Goal: Information Seeking & Learning: Check status

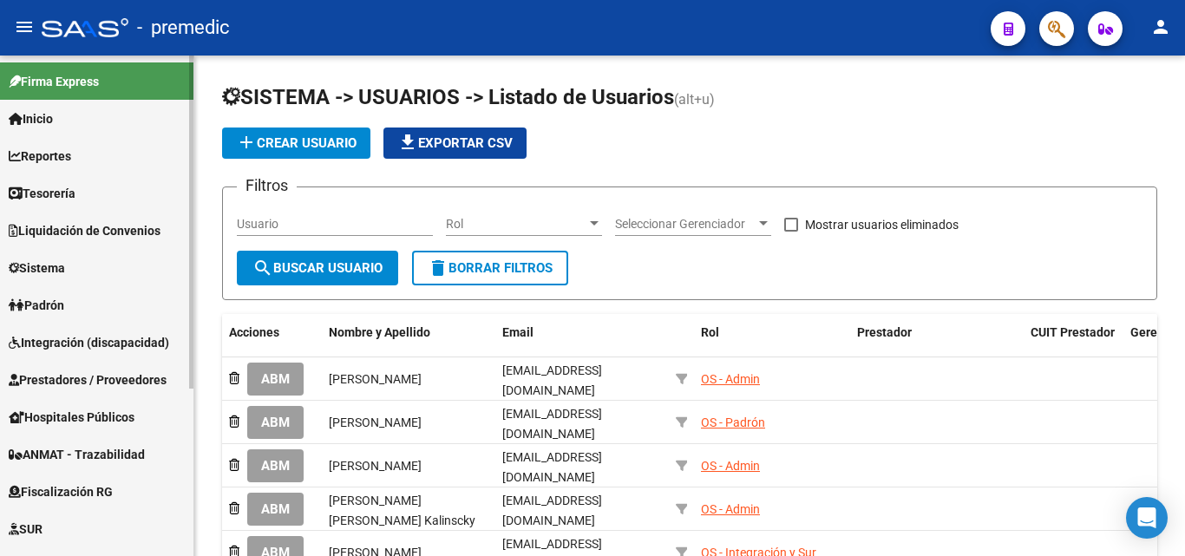
scroll to position [252, 0]
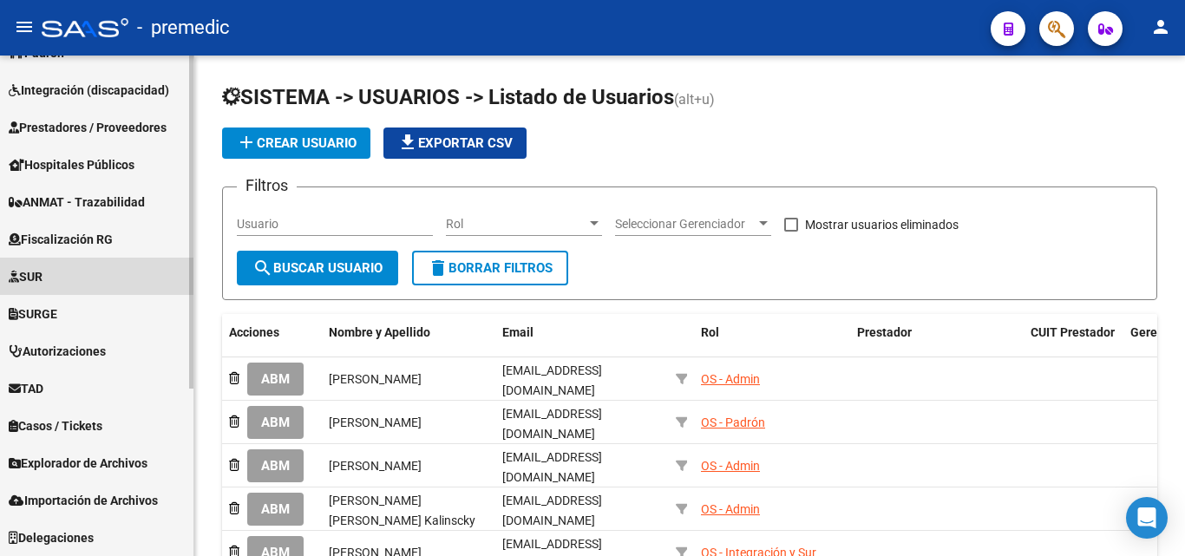
click at [95, 266] on link "SUR" at bounding box center [96, 276] width 193 height 37
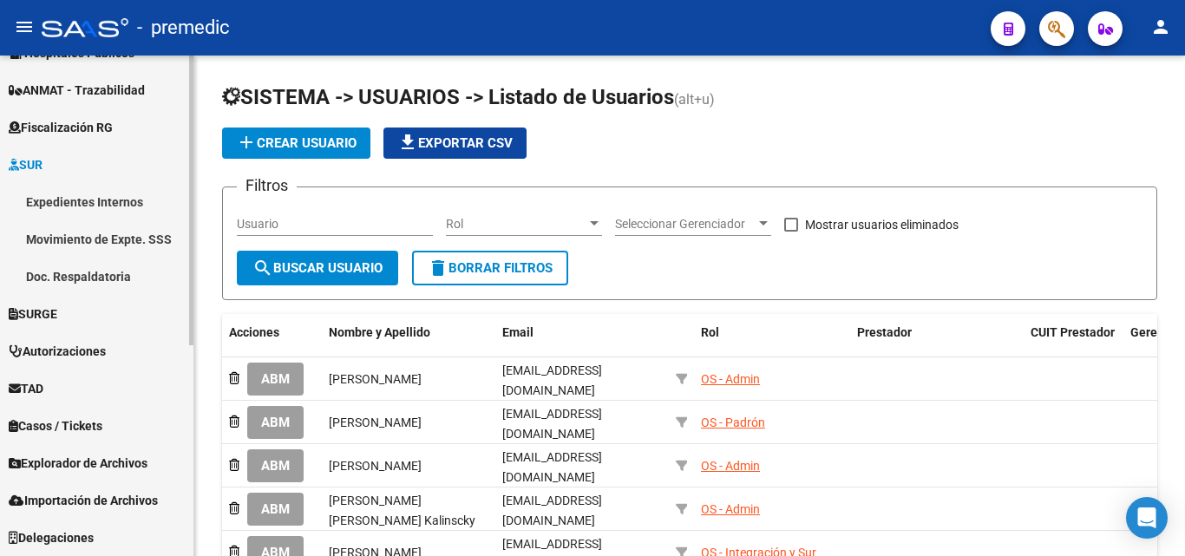
scroll to position [277, 0]
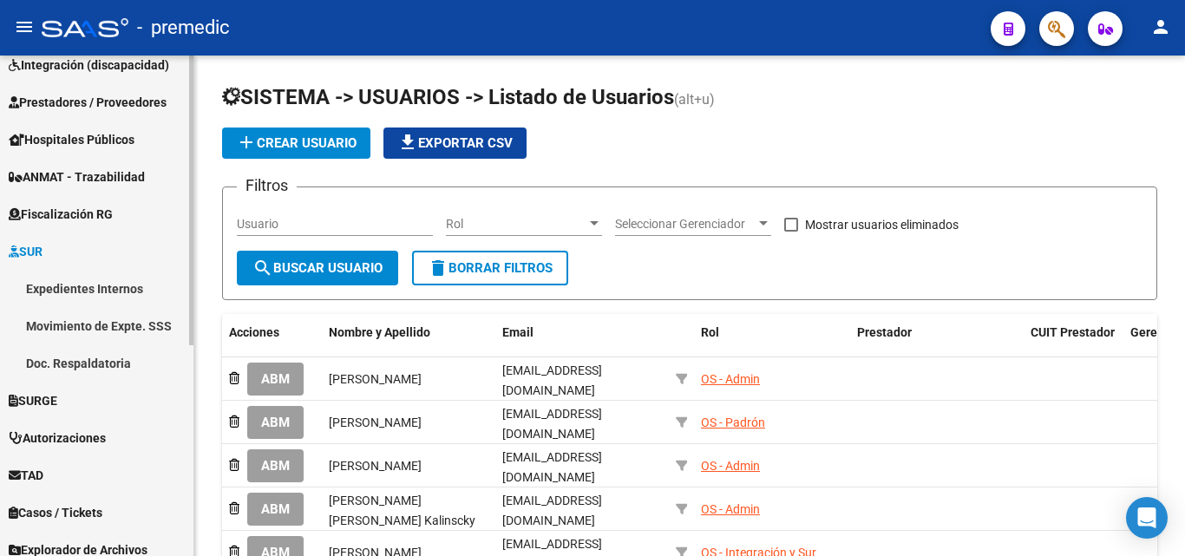
click at [94, 210] on span "Fiscalización RG" at bounding box center [61, 214] width 104 height 19
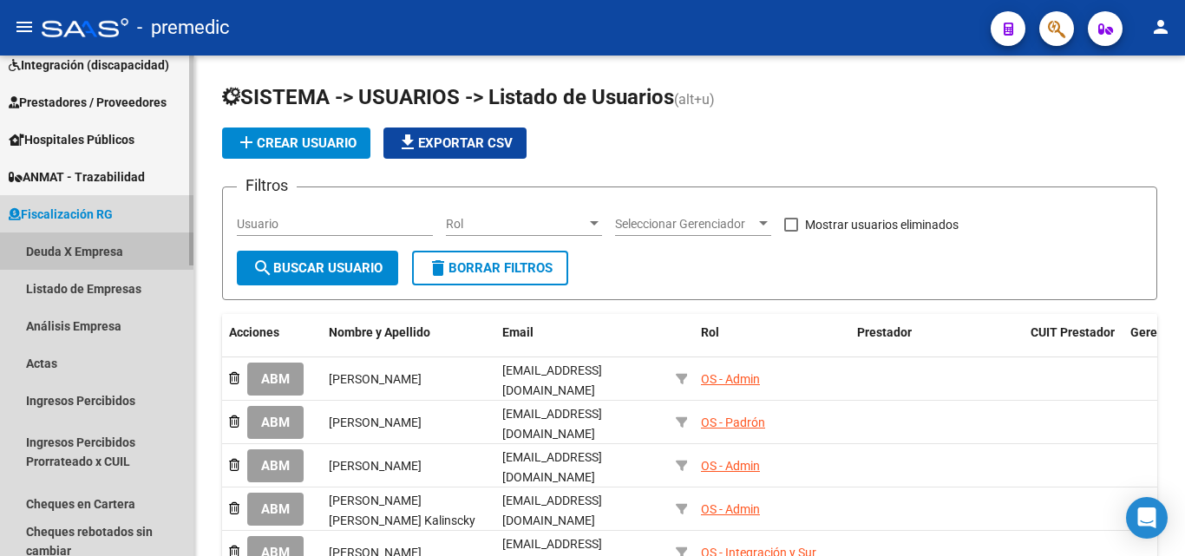
click at [91, 246] on link "Deuda X Empresa" at bounding box center [96, 250] width 193 height 37
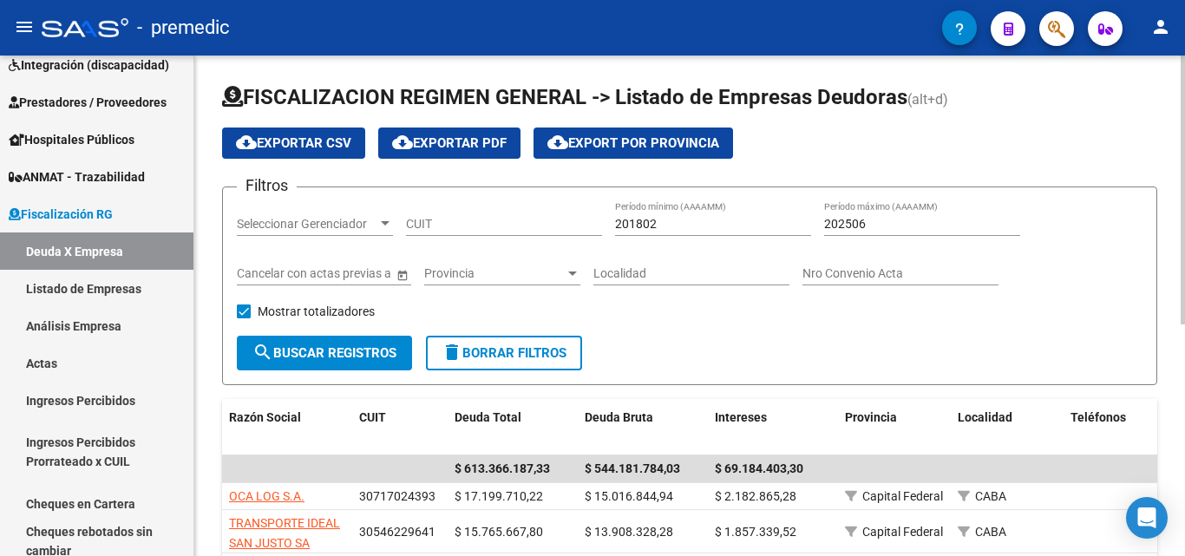
scroll to position [87, 0]
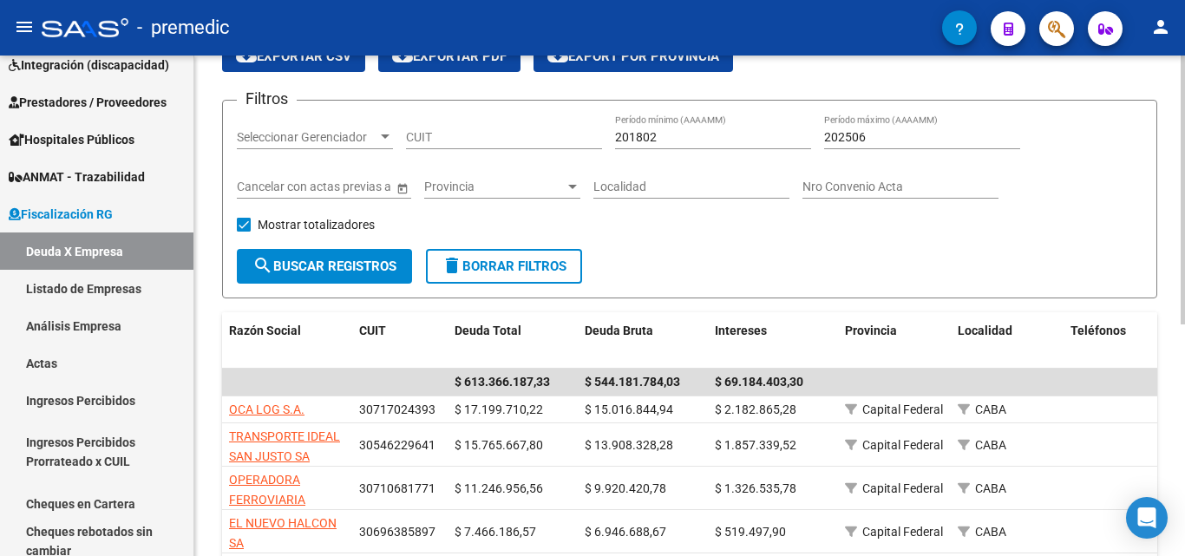
click at [487, 133] on input "CUIT" at bounding box center [504, 137] width 196 height 15
paste input "30-70765648-0"
type input "30-70765648-0"
click at [355, 269] on span "search Buscar Registros" at bounding box center [324, 266] width 144 height 16
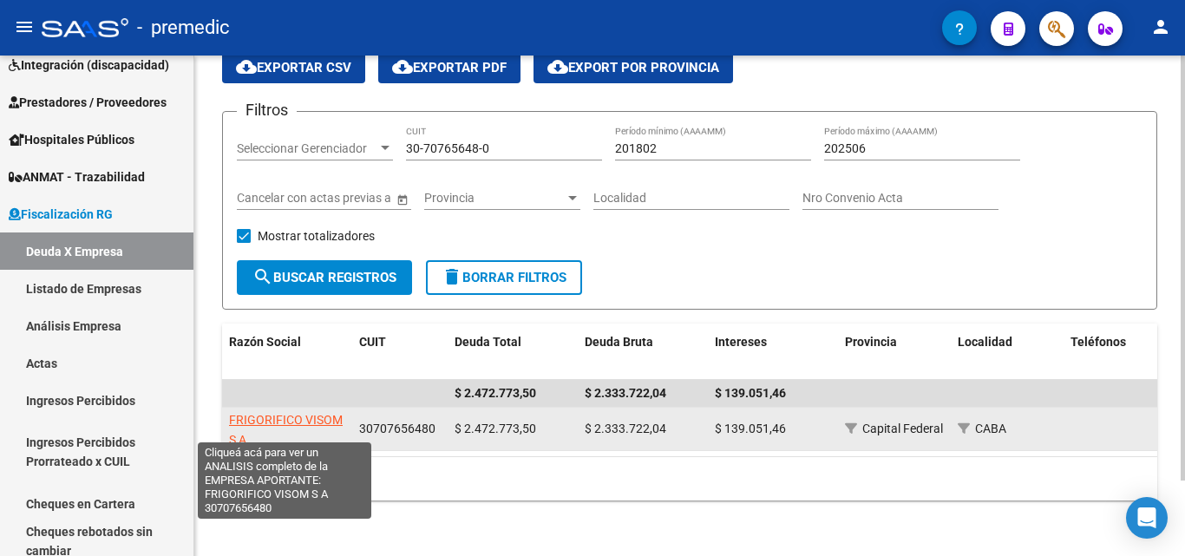
click at [272, 413] on span "FRIGORIFICO VISOM S A" at bounding box center [286, 430] width 114 height 34
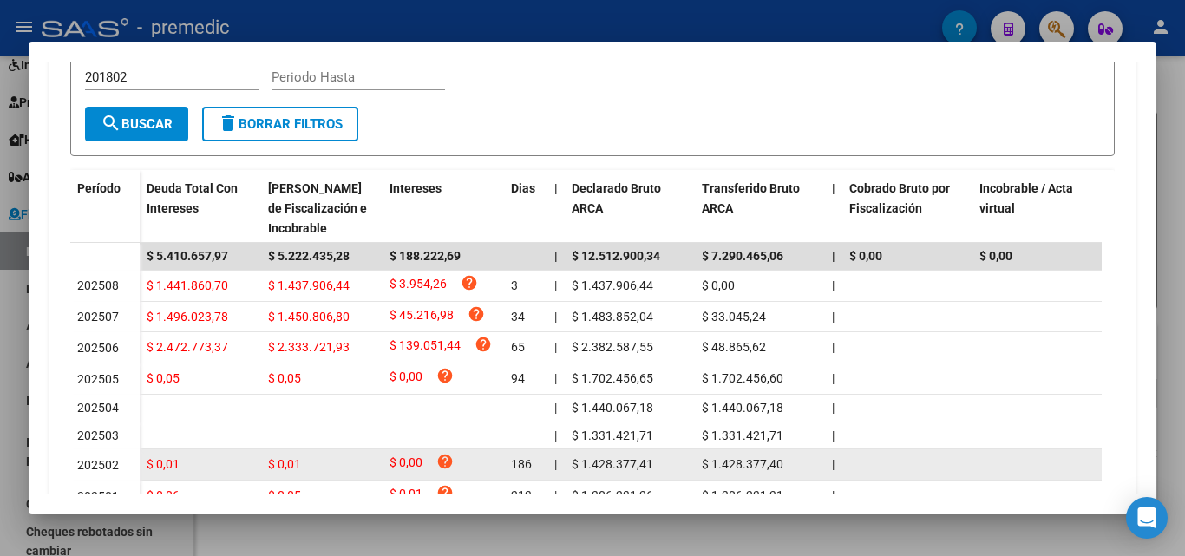
scroll to position [561, 0]
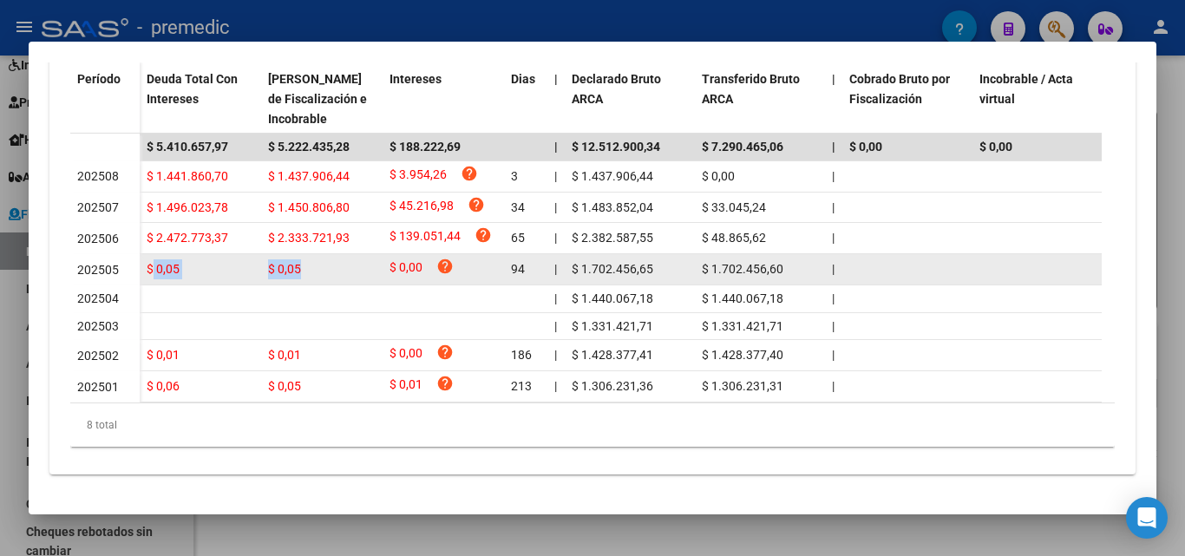
drag, startPoint x: 155, startPoint y: 251, endPoint x: 306, endPoint y: 241, distance: 151.2
click at [299, 254] on div "$ 0,05 $ 0,05 $ 0,00 help 94 | $ 1.702.456,65 $ 1.702.456,60 | | $ 0,00 | $ 28.…" at bounding box center [1176, 269] width 2072 height 31
click at [422, 258] on div "$ 0,00 help" at bounding box center [443, 269] width 108 height 23
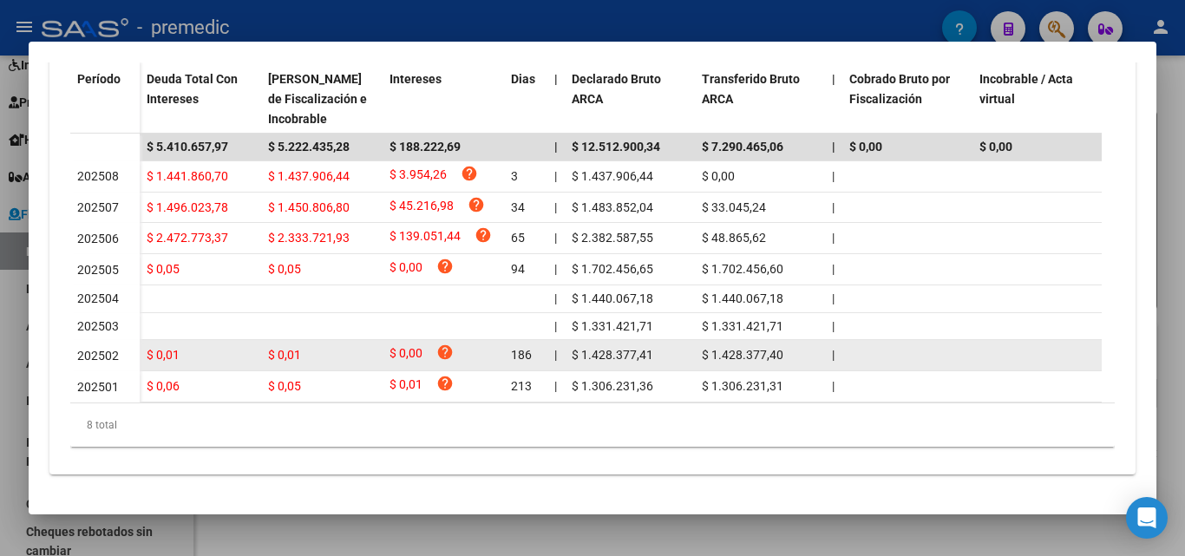
scroll to position [127, 0]
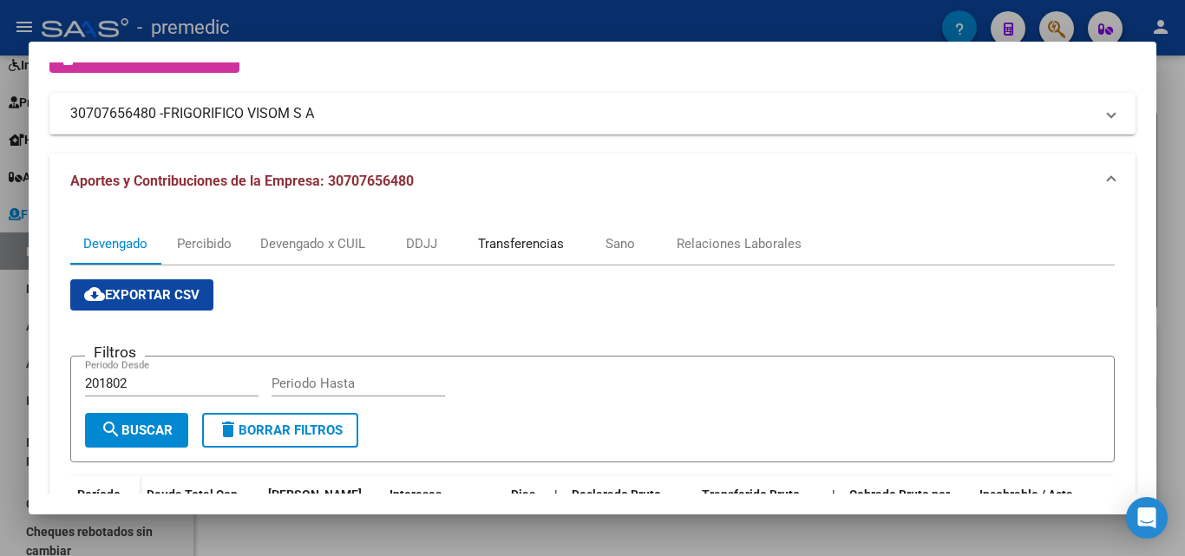
click at [526, 243] on div "Transferencias" at bounding box center [521, 243] width 86 height 19
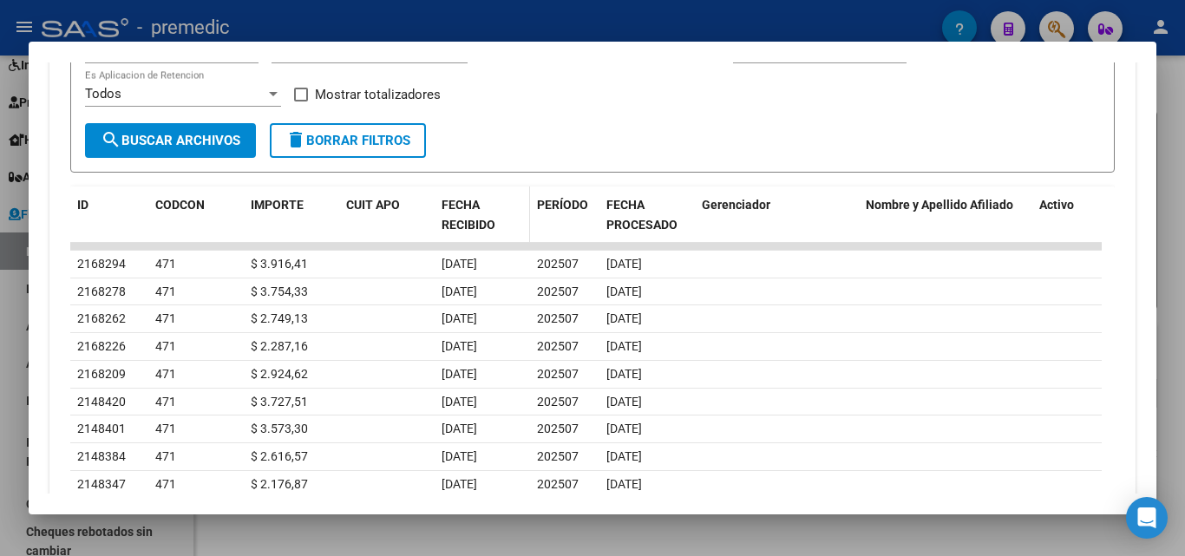
scroll to position [650, 0]
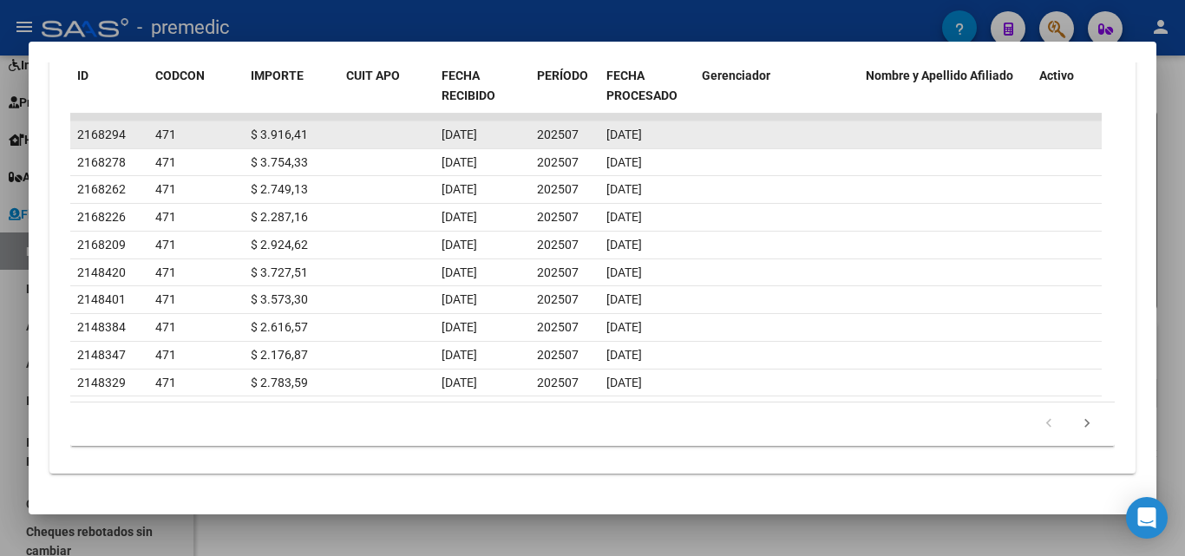
drag, startPoint x: 653, startPoint y: 132, endPoint x: 448, endPoint y: 140, distance: 204.8
click at [448, 140] on div "2168294 471 $ 3.916,41 [DATE] 202507 [DATE]" at bounding box center [585, 135] width 1031 height 28
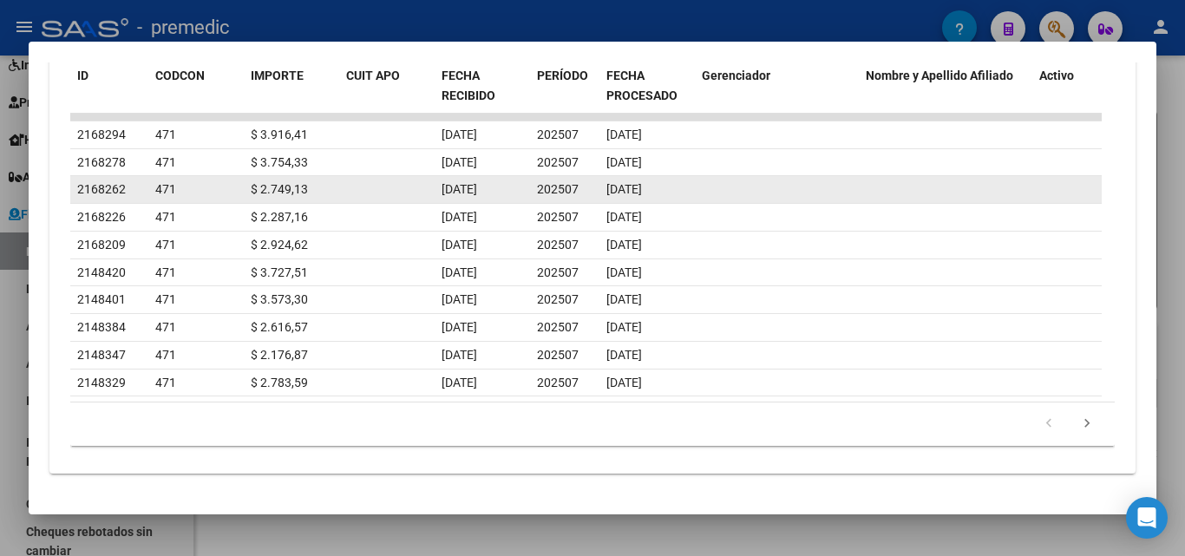
click at [642, 186] on span "[DATE]" at bounding box center [624, 189] width 36 height 14
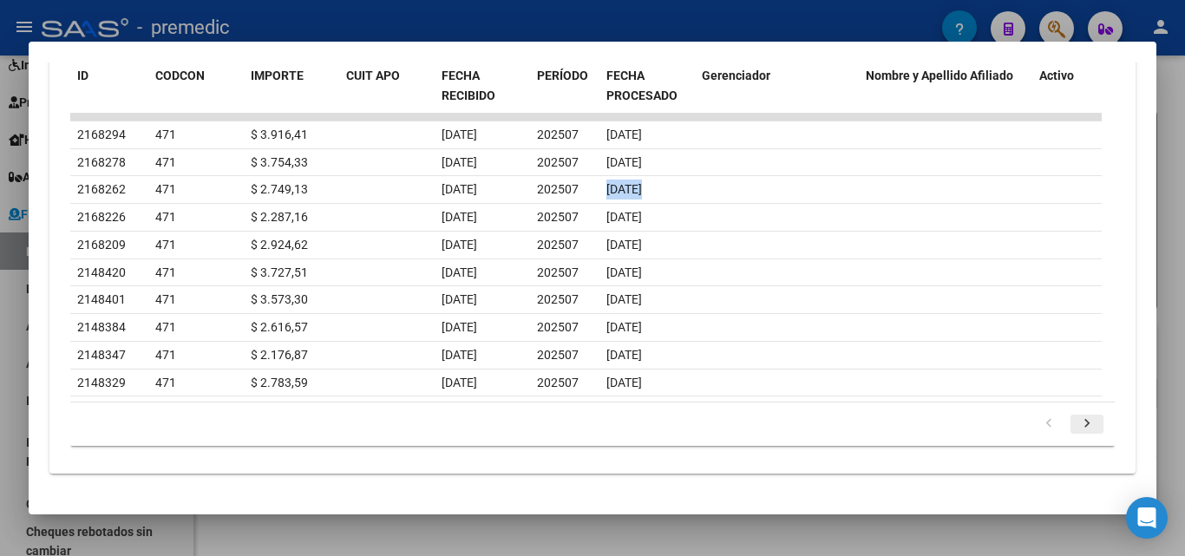
click at [1075, 424] on icon "go to next page" at bounding box center [1086, 425] width 23 height 21
click at [1084, 434] on icon "go to next page" at bounding box center [1086, 426] width 23 height 21
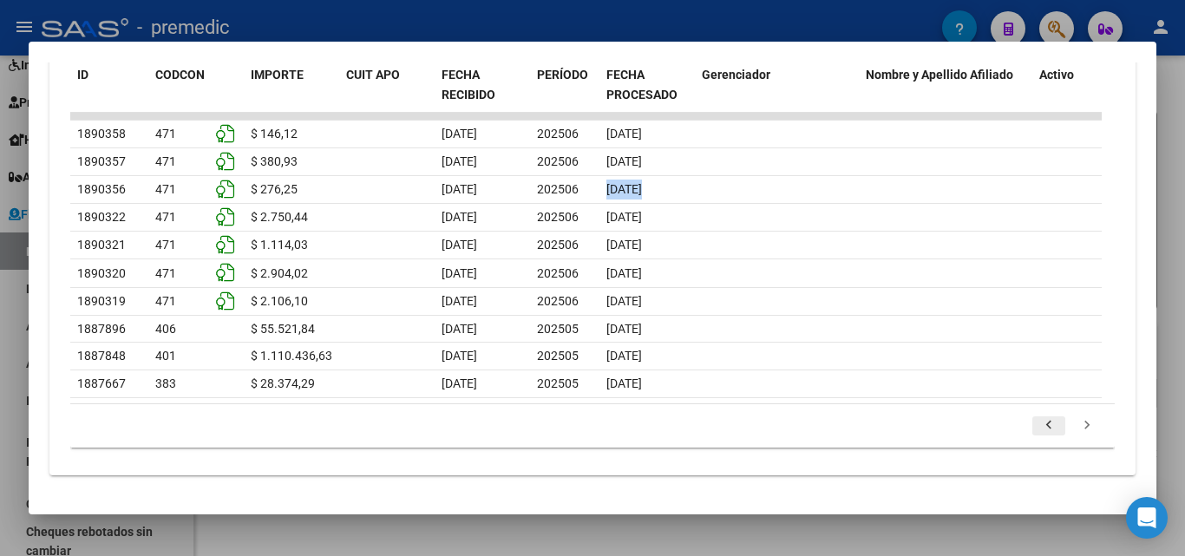
click at [1040, 432] on icon "go to previous page" at bounding box center [1048, 427] width 23 height 21
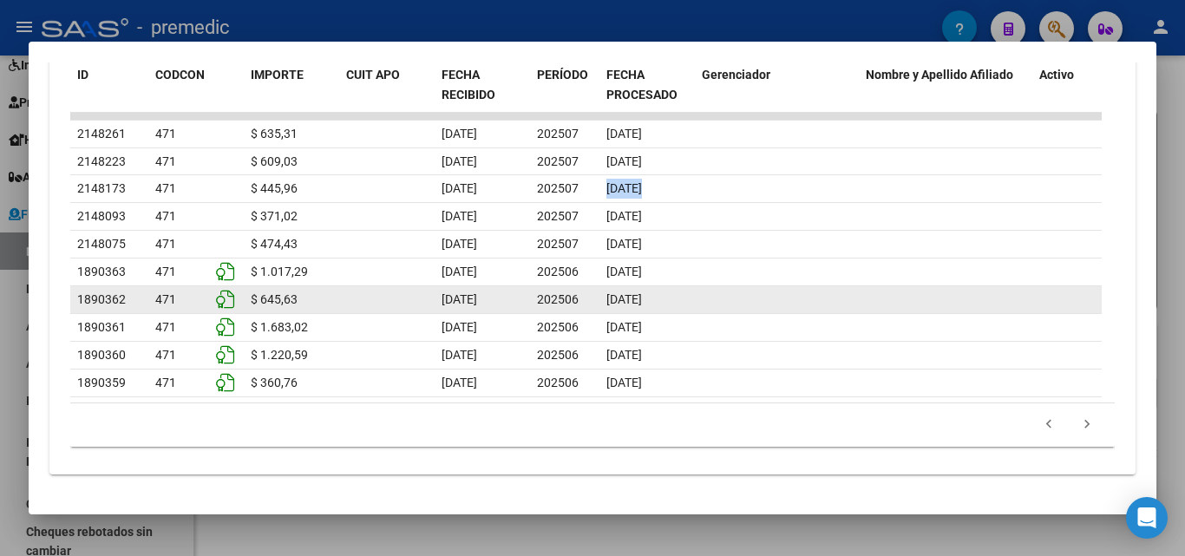
scroll to position [656, 0]
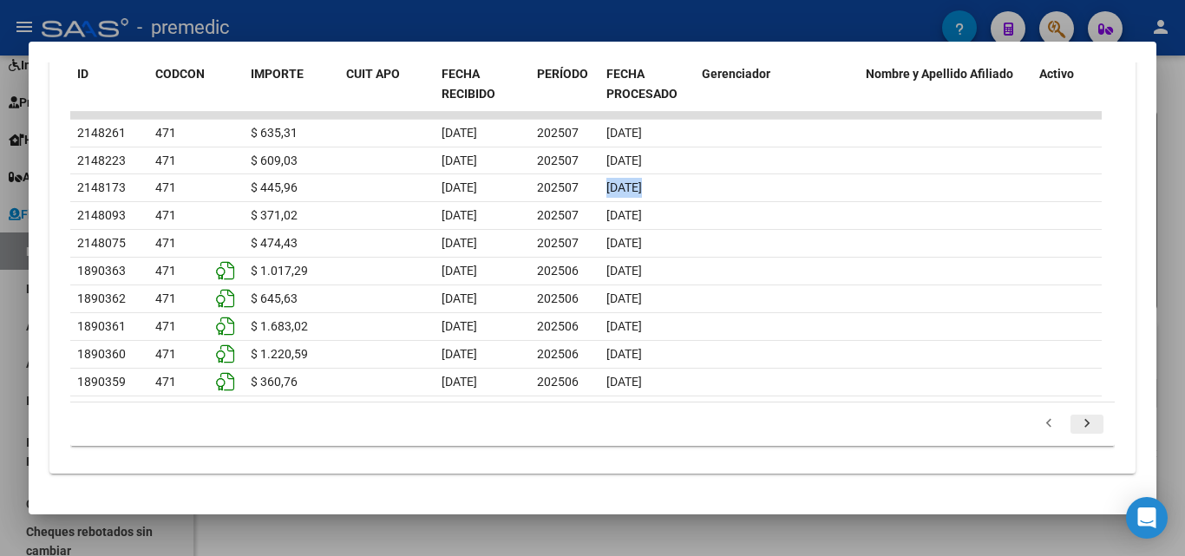
click at [1081, 429] on icon "go to next page" at bounding box center [1086, 425] width 23 height 21
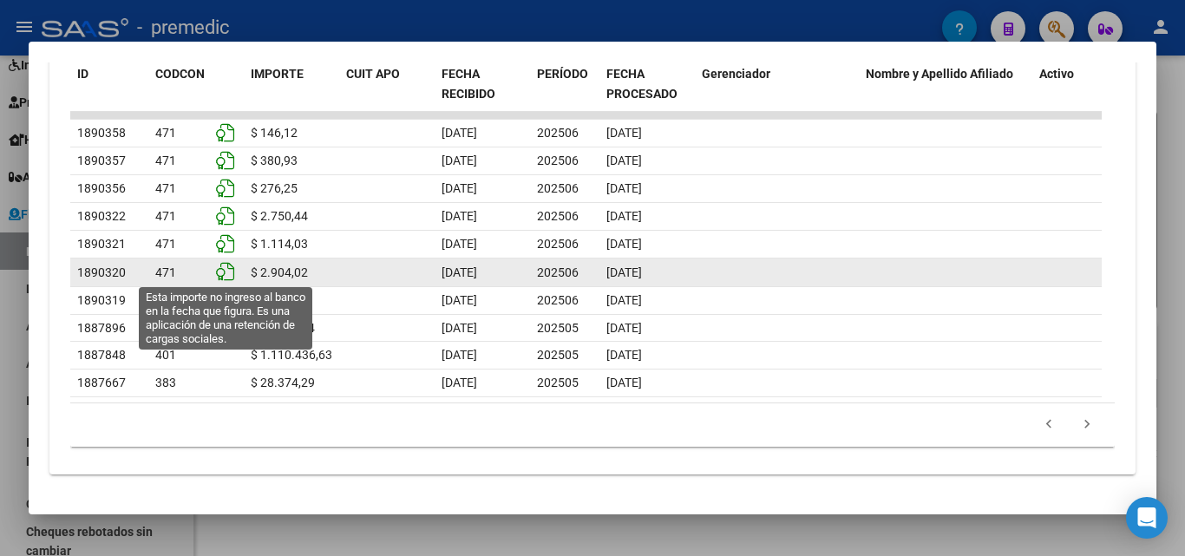
click at [228, 278] on icon at bounding box center [225, 271] width 18 height 19
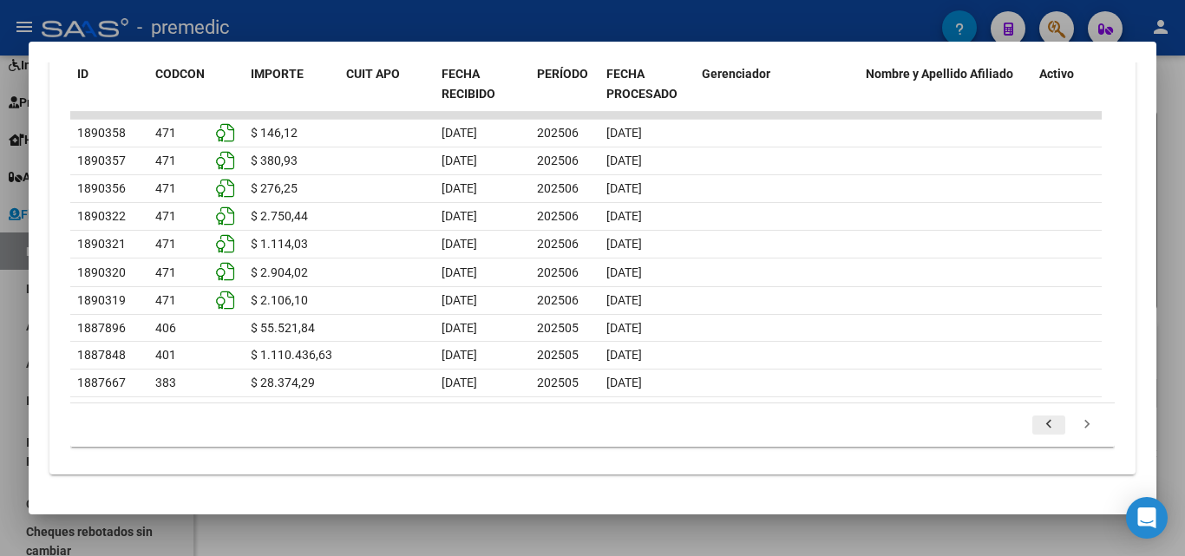
click at [1048, 427] on link "go to previous page" at bounding box center [1048, 424] width 33 height 19
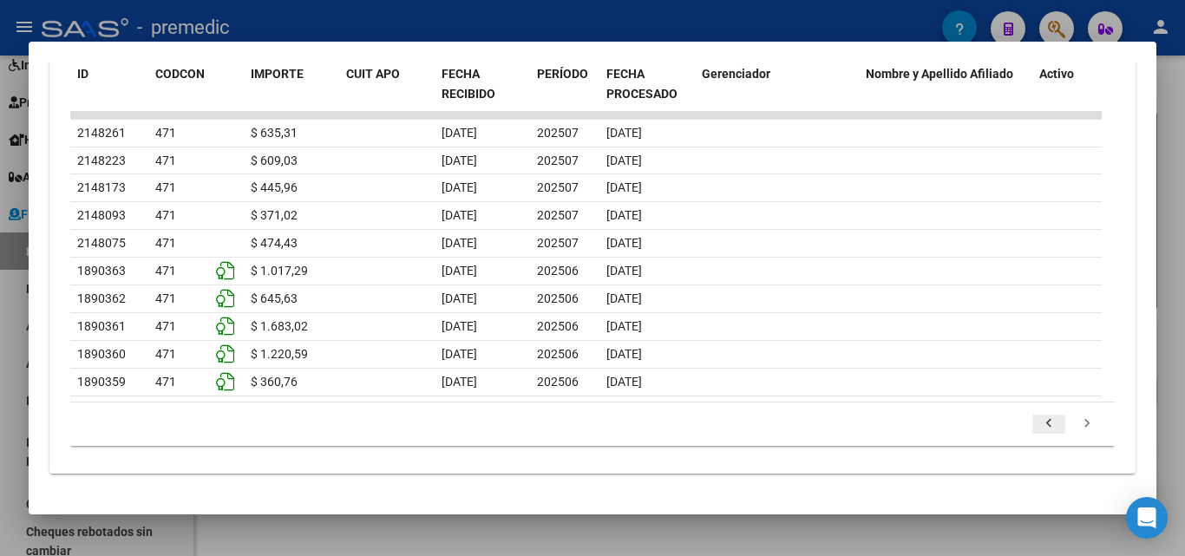
click at [1041, 421] on icon "go to previous page" at bounding box center [1048, 425] width 23 height 21
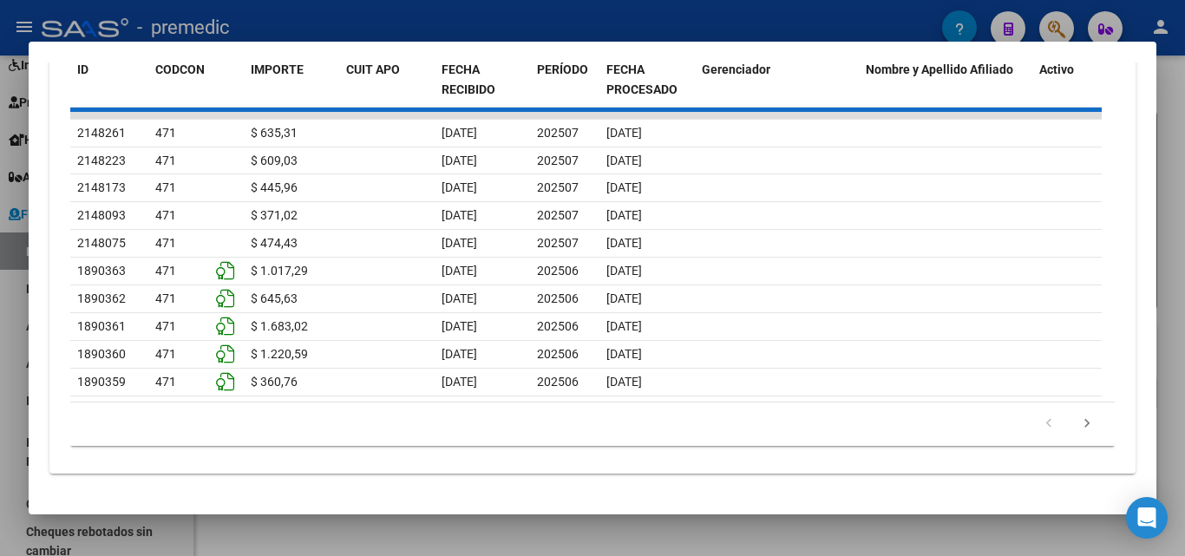
scroll to position [650, 0]
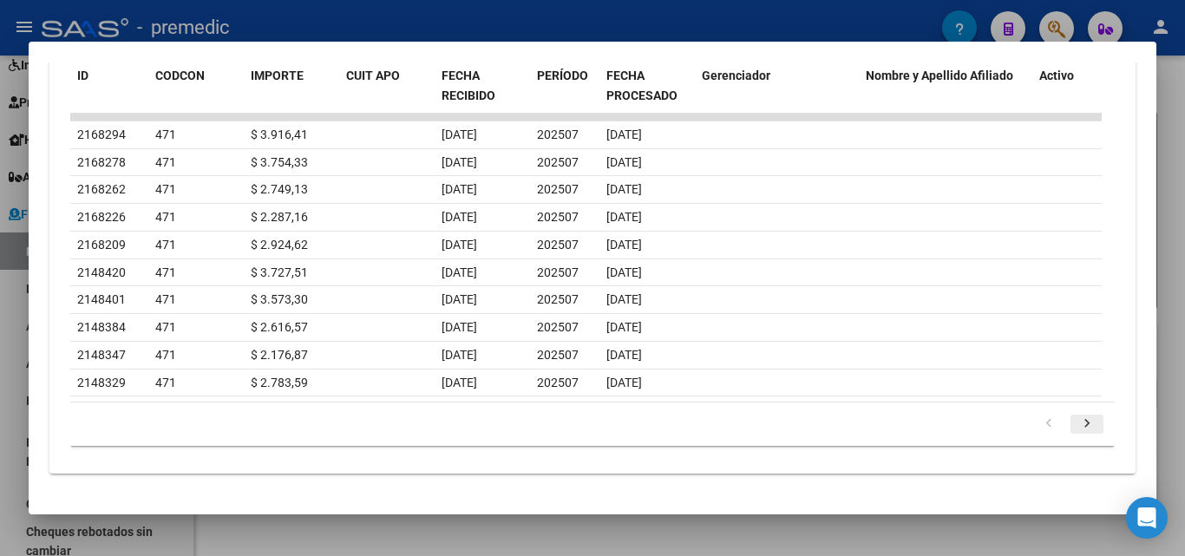
click at [1075, 421] on icon "go to next page" at bounding box center [1086, 425] width 23 height 21
click at [1075, 421] on icon "go to next page" at bounding box center [1086, 426] width 23 height 21
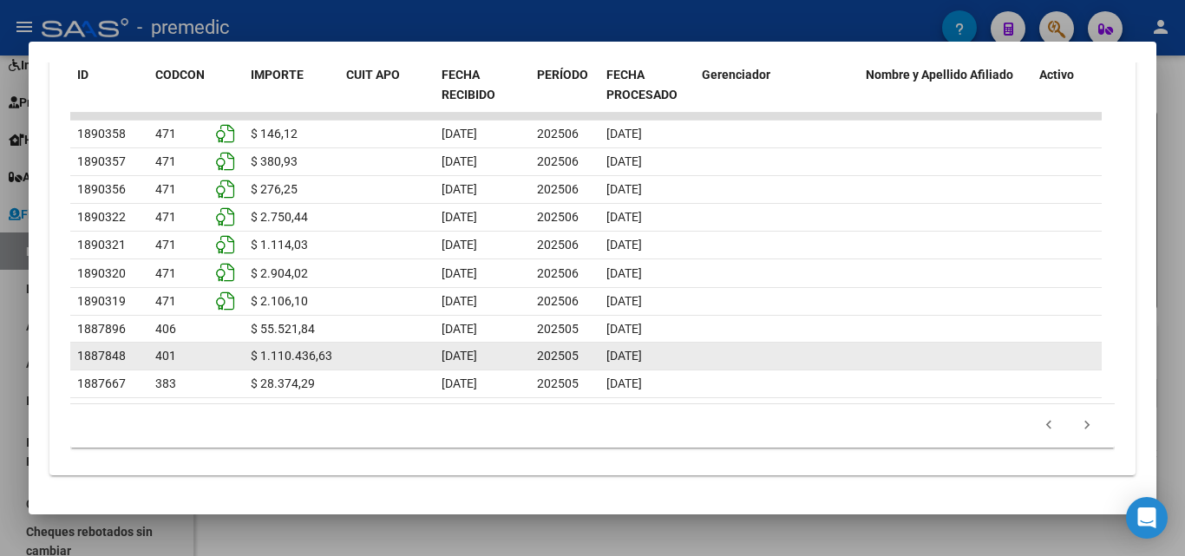
drag, startPoint x: 437, startPoint y: 358, endPoint x: 671, endPoint y: 358, distance: 234.1
click at [671, 358] on div "1887848 401 $ 1.110.436,63 [DATE] 202505 [DATE]" at bounding box center [585, 357] width 1031 height 28
click at [642, 360] on span "[DATE]" at bounding box center [624, 356] width 36 height 14
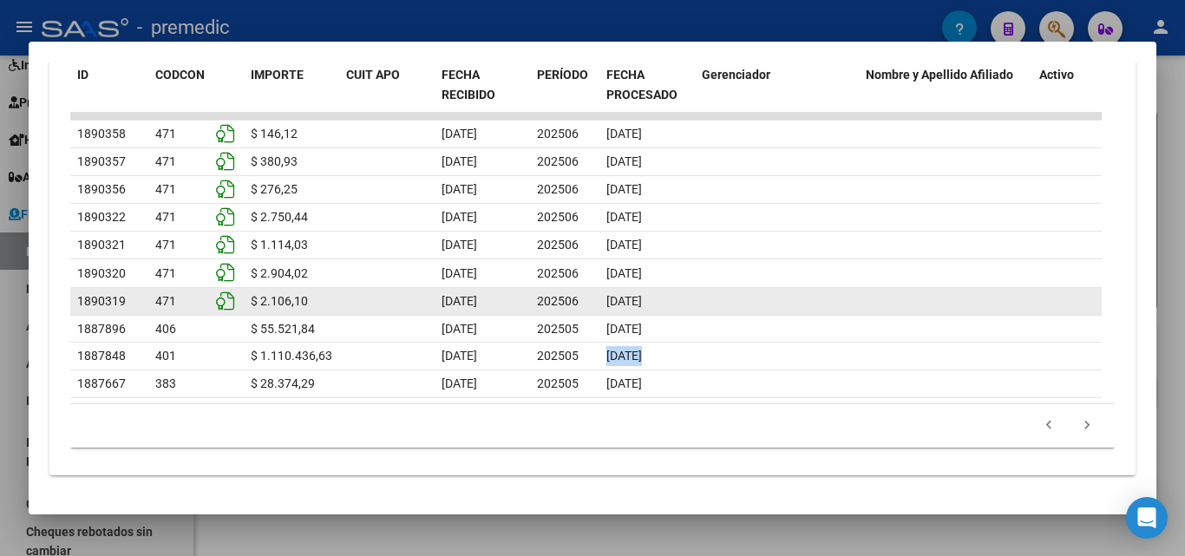
drag, startPoint x: 649, startPoint y: 340, endPoint x: 437, endPoint y: 321, distance: 213.3
click at [437, 321] on datatable-scroller "1890358 471 $ 146,12 [DATE] 202506 [DATE] 1890357 471 $ 380,93 [DATE] 202506 [D…" at bounding box center [585, 255] width 1031 height 285
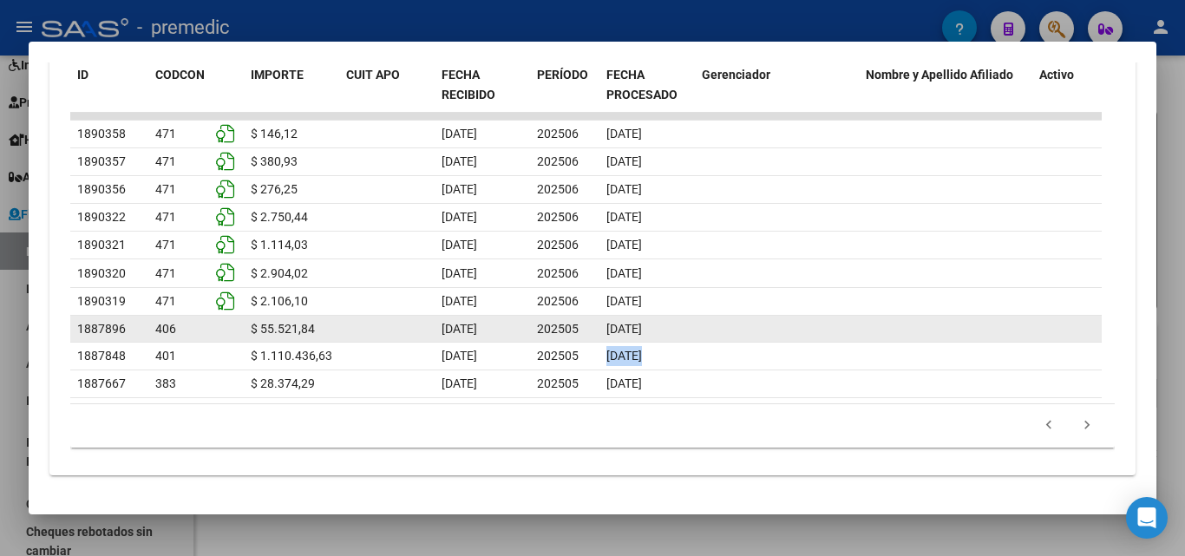
click at [481, 339] on div "[DATE]" at bounding box center [482, 329] width 82 height 20
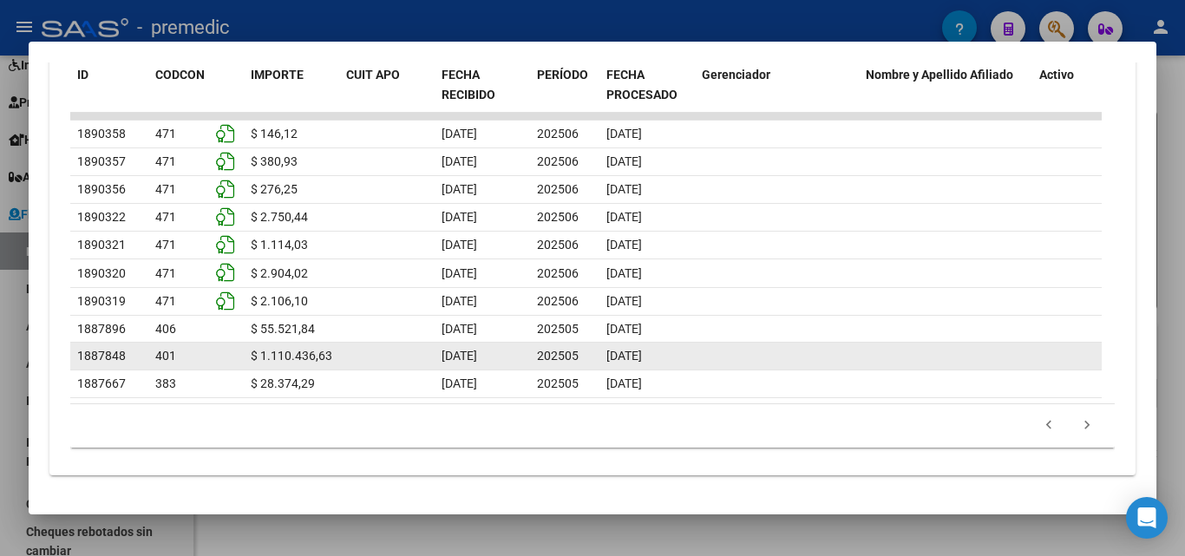
click at [481, 354] on div "[DATE]" at bounding box center [482, 356] width 82 height 20
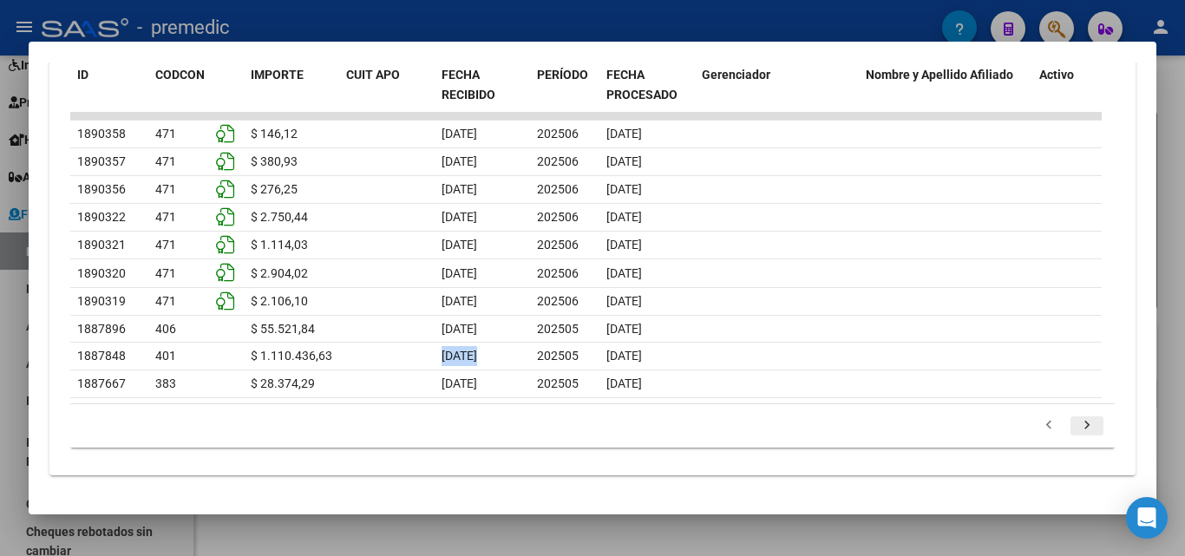
click at [1075, 432] on icon "go to next page" at bounding box center [1086, 427] width 23 height 21
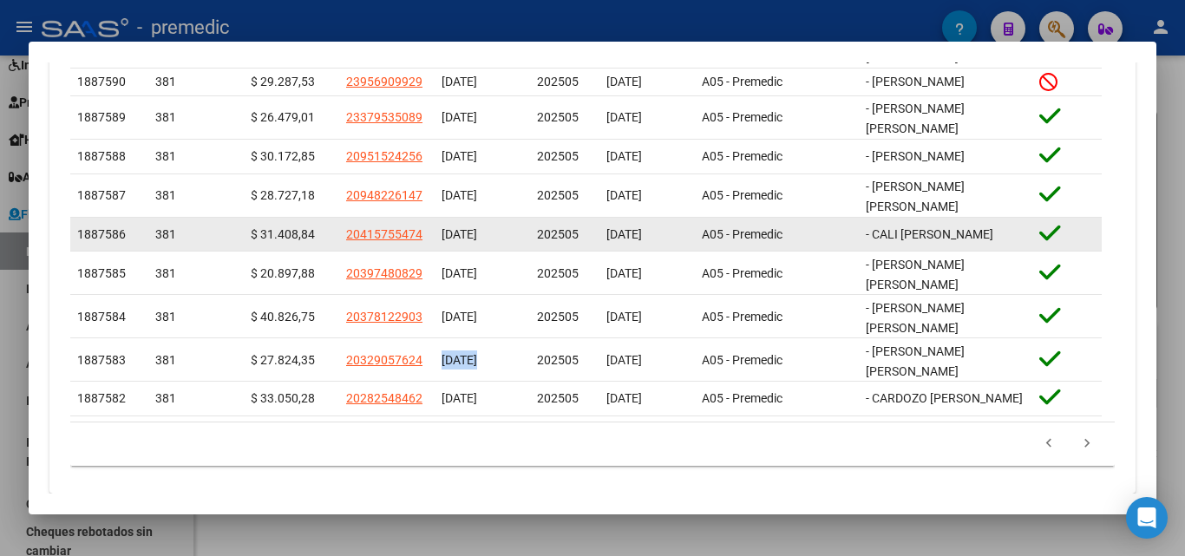
scroll to position [572, 0]
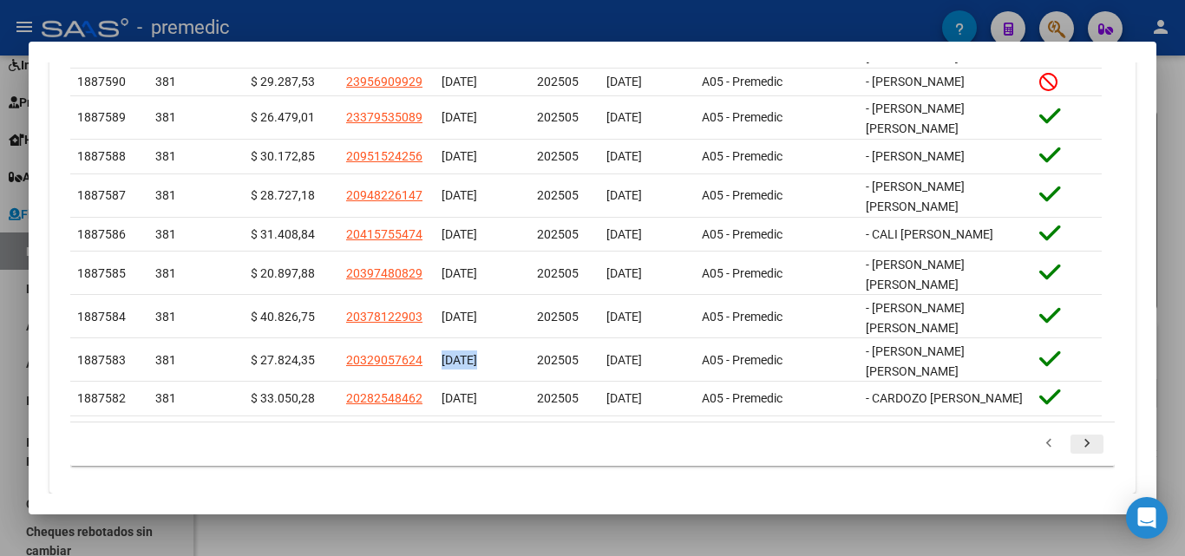
click at [1080, 435] on icon "go to next page" at bounding box center [1086, 445] width 23 height 21
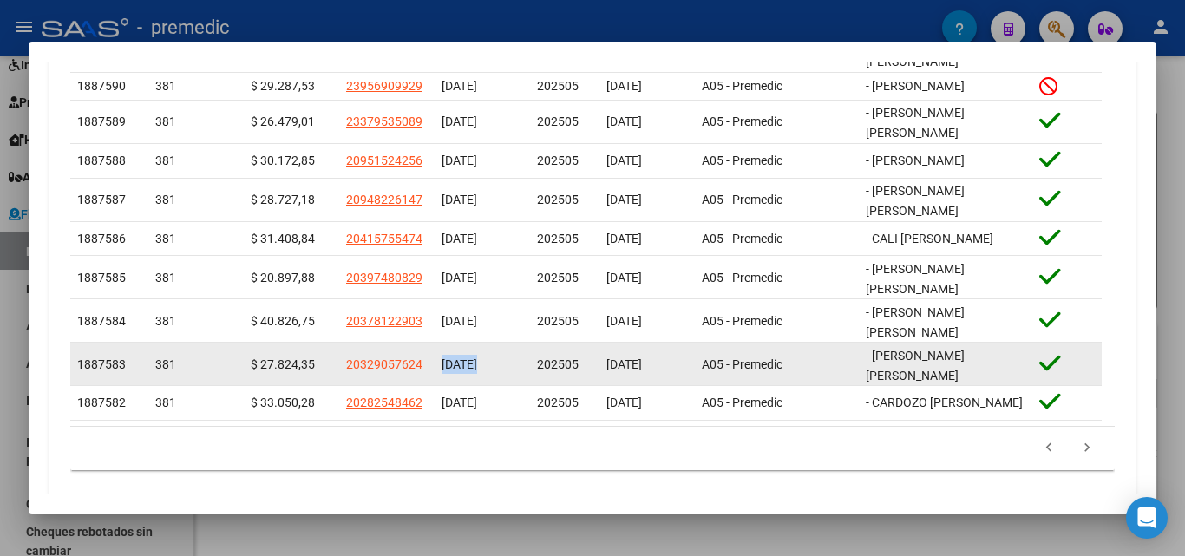
scroll to position [733, 0]
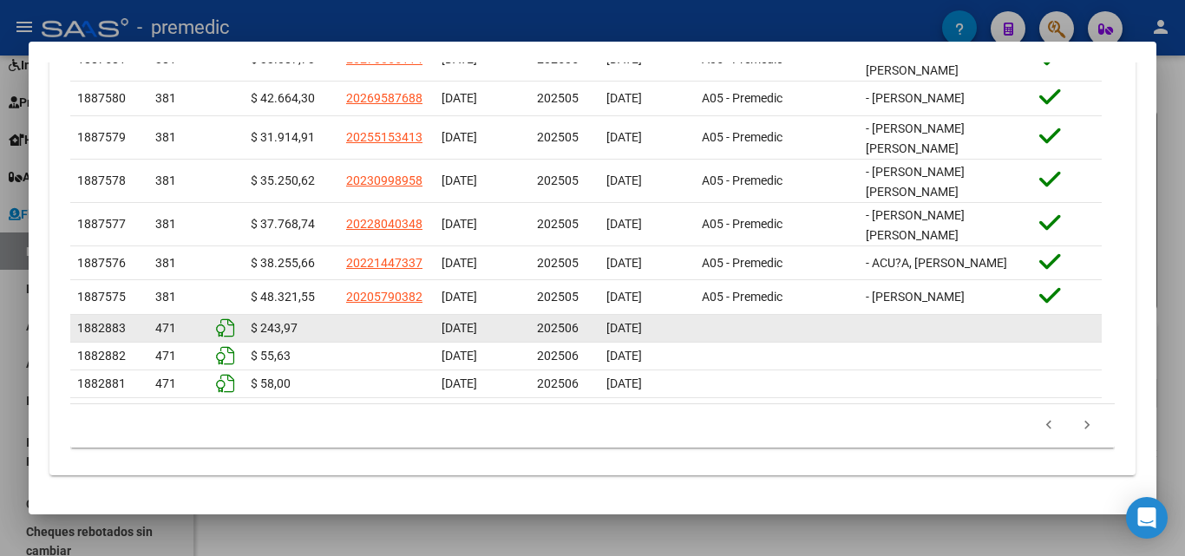
click at [630, 325] on span "[DATE]" at bounding box center [624, 328] width 36 height 14
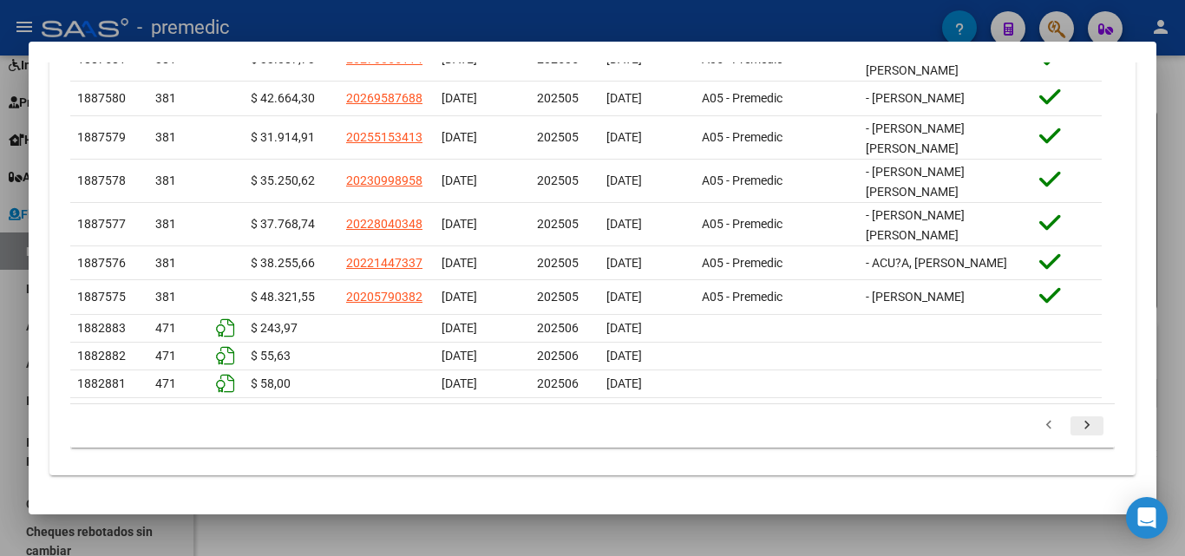
click at [1075, 424] on icon "go to next page" at bounding box center [1086, 427] width 23 height 21
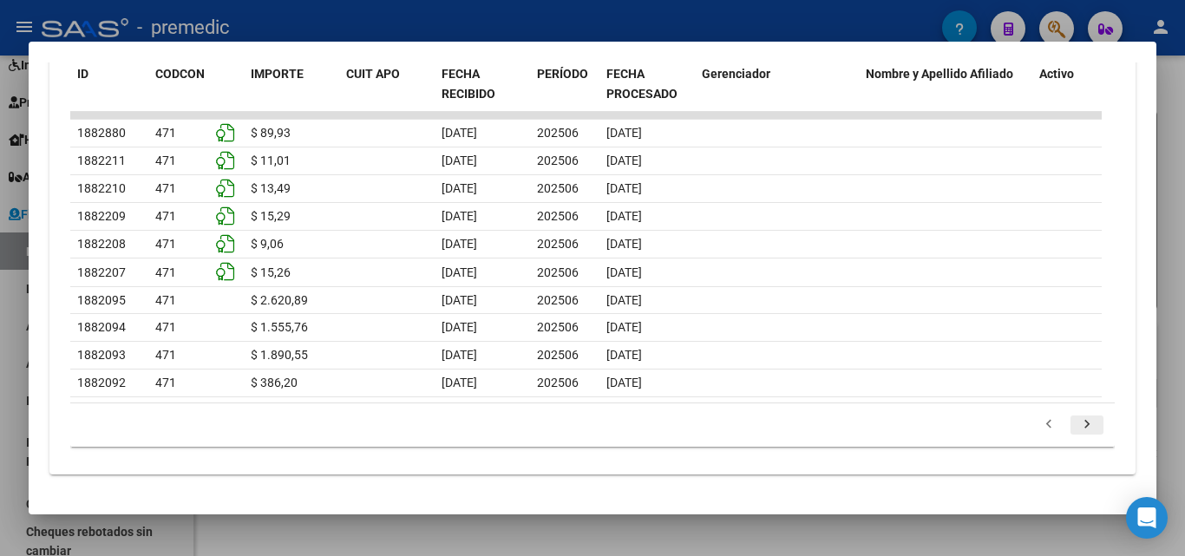
scroll to position [657, 0]
click at [1075, 421] on icon "go to next page" at bounding box center [1086, 426] width 23 height 21
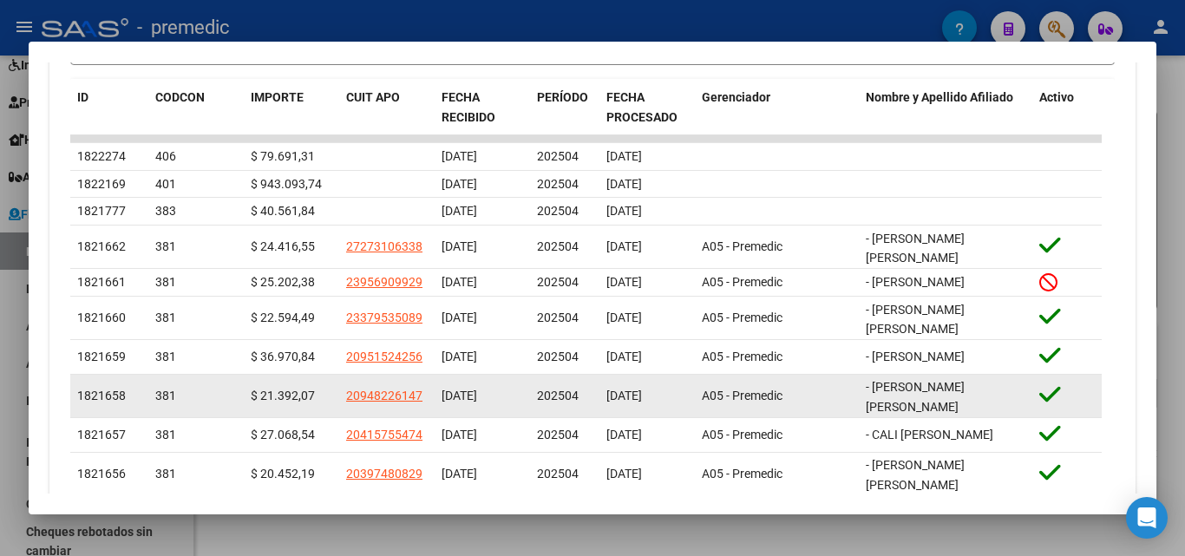
scroll to position [715, 0]
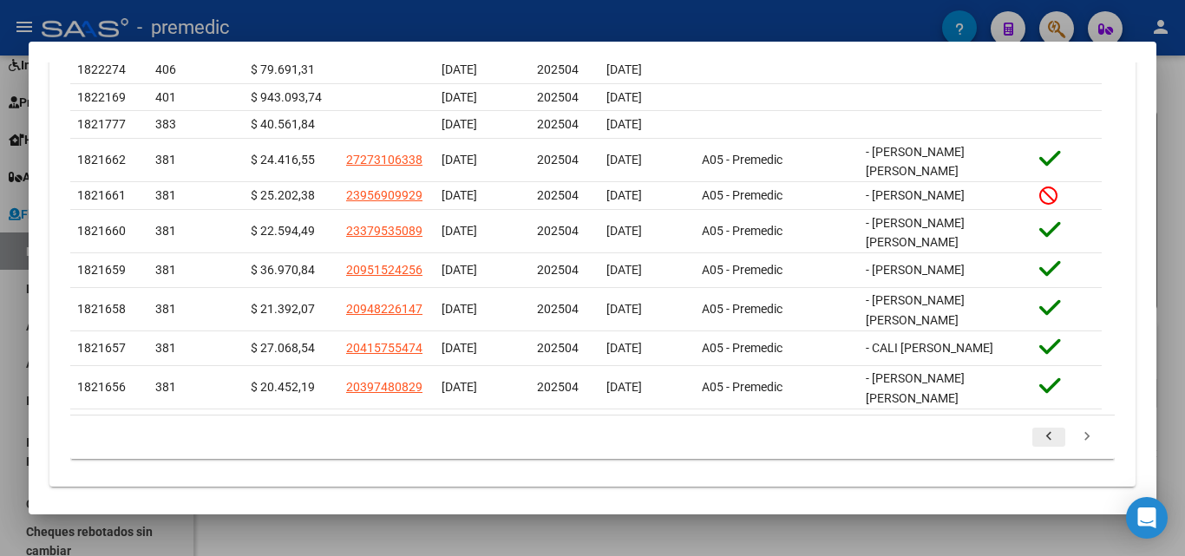
click at [1037, 428] on icon "go to previous page" at bounding box center [1048, 438] width 23 height 21
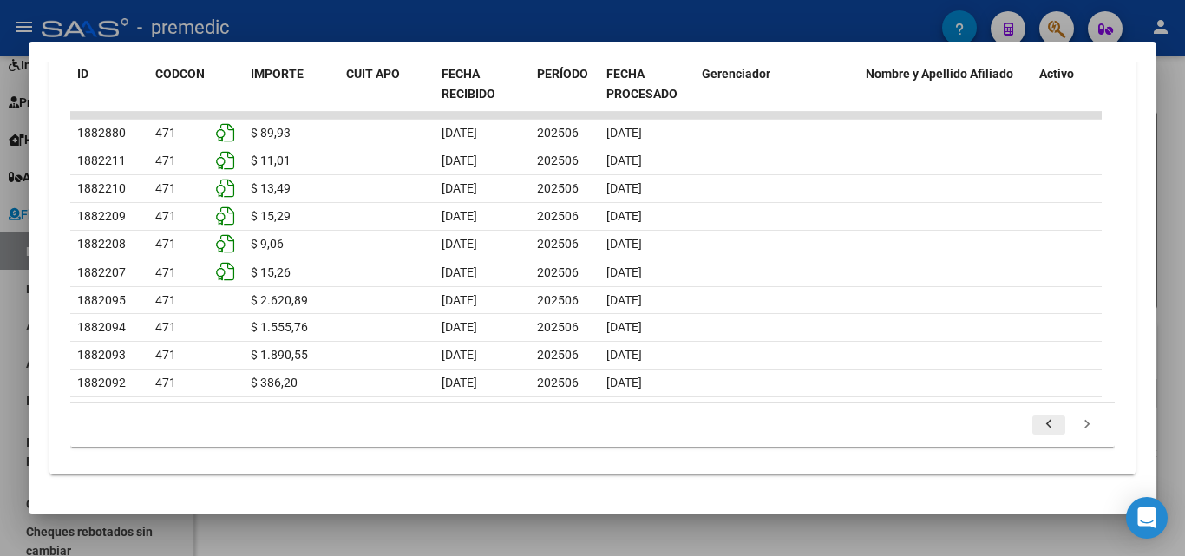
click at [1037, 427] on icon "go to previous page" at bounding box center [1048, 426] width 23 height 21
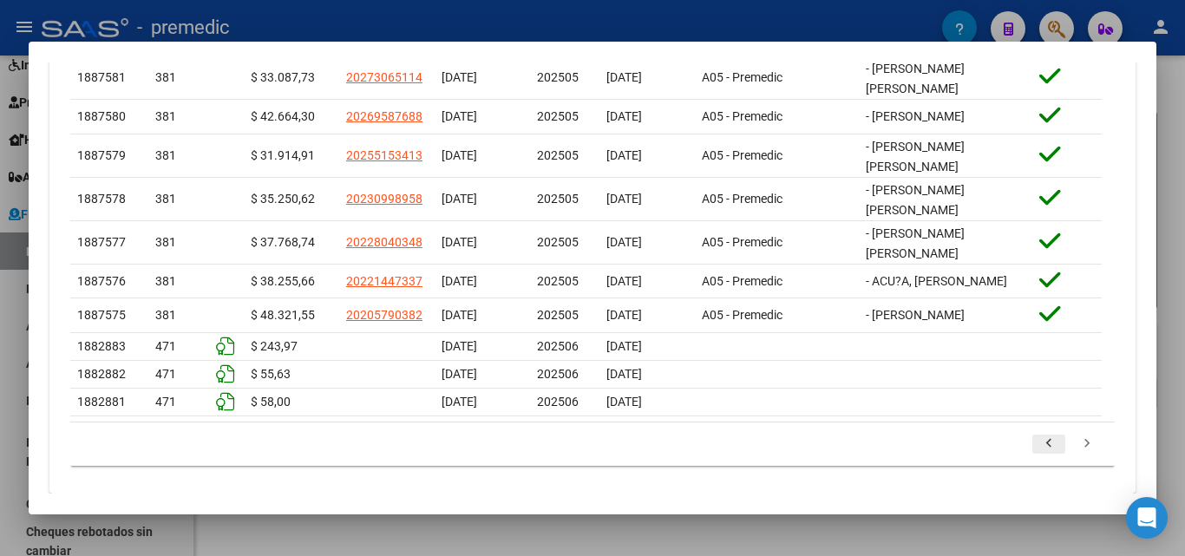
click at [1037, 440] on icon "go to previous page" at bounding box center [1048, 445] width 23 height 21
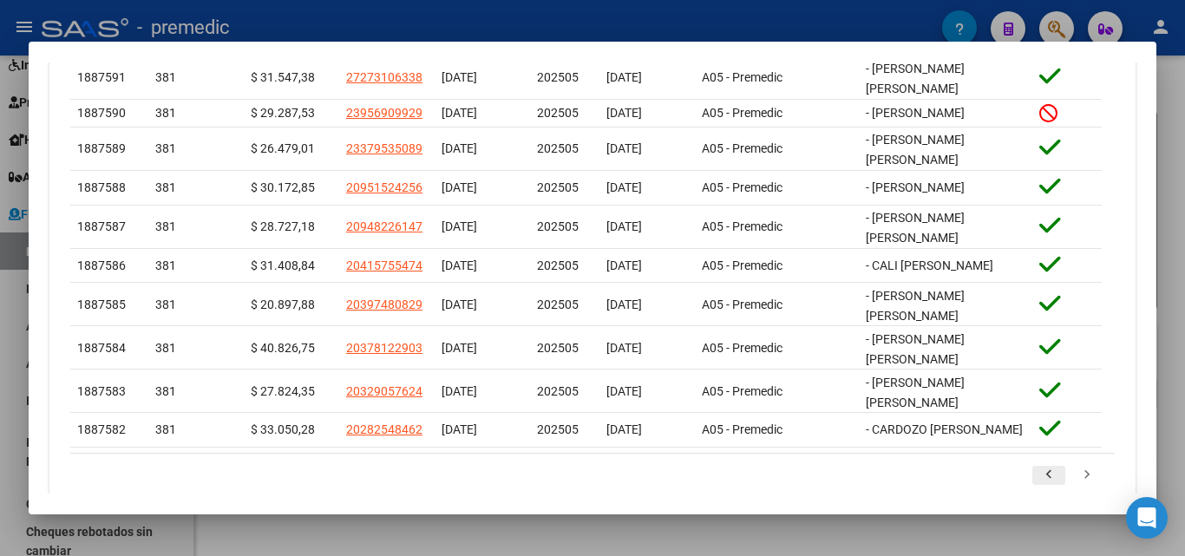
click at [1040, 467] on icon "go to previous page" at bounding box center [1048, 477] width 23 height 21
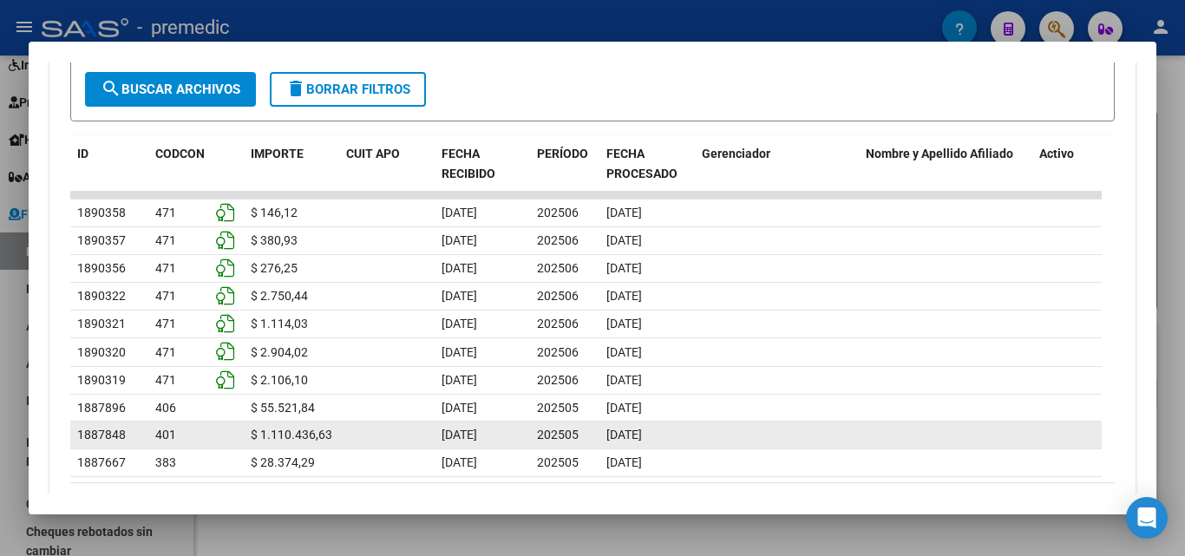
scroll to position [658, 0]
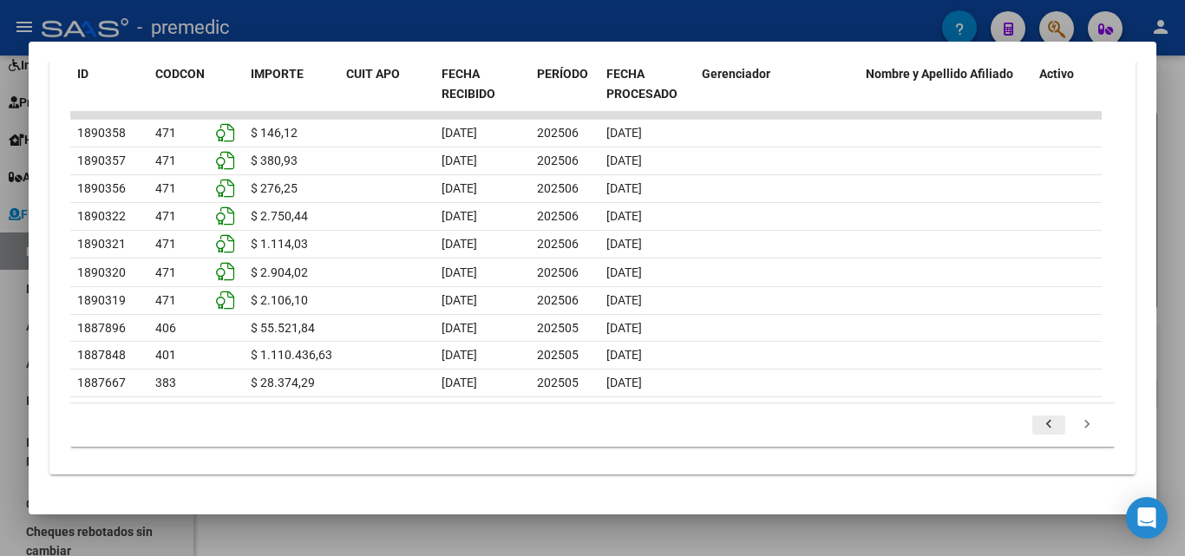
click at [1037, 421] on icon "go to previous page" at bounding box center [1048, 426] width 23 height 21
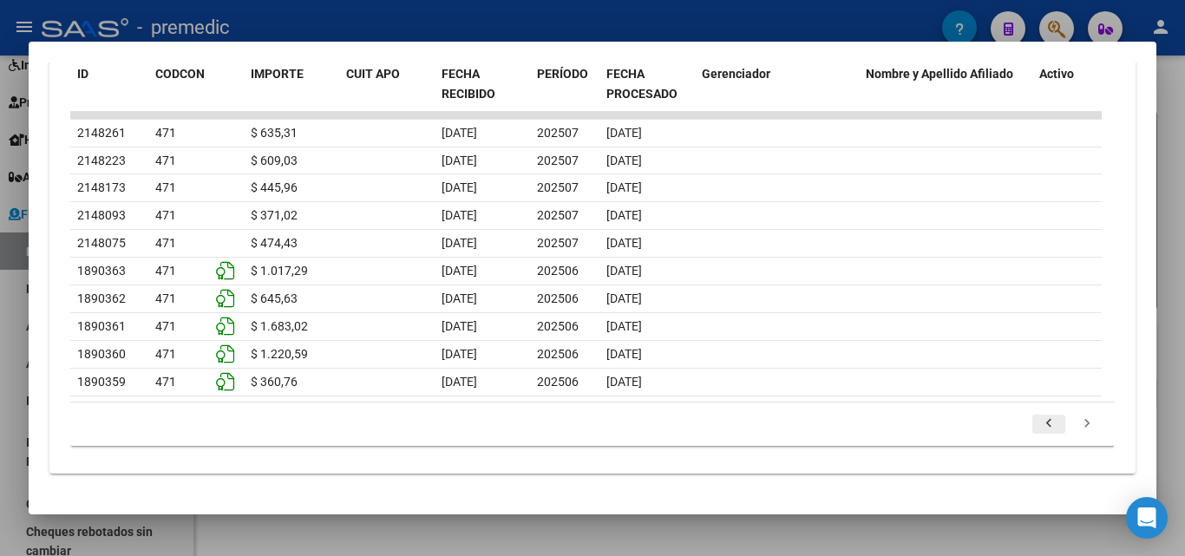
click at [1037, 424] on icon "go to previous page" at bounding box center [1048, 425] width 23 height 21
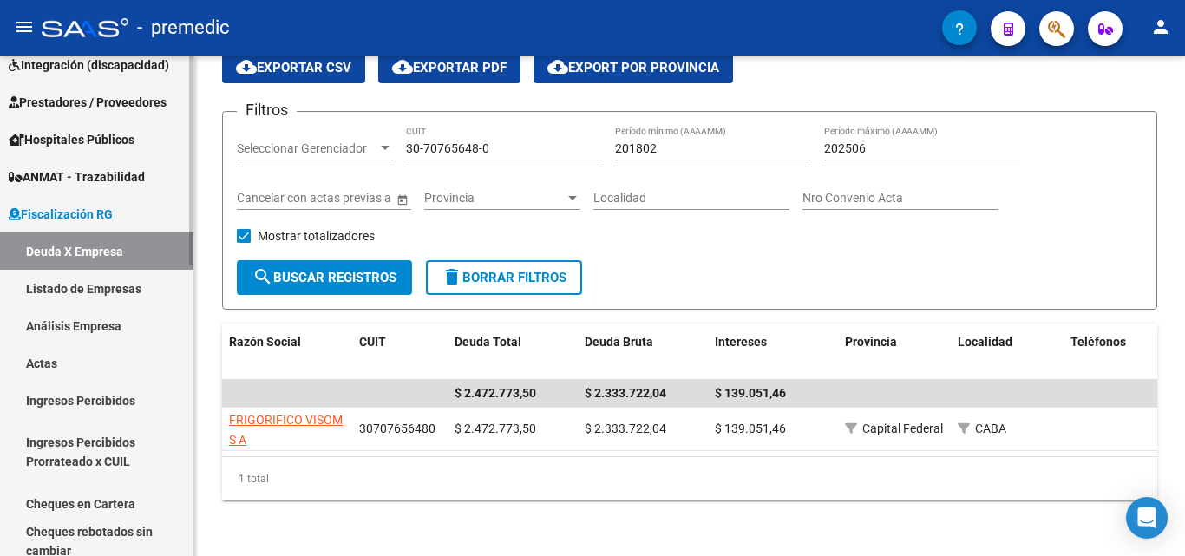
scroll to position [0, 0]
